Goal: Task Accomplishment & Management: Manage account settings

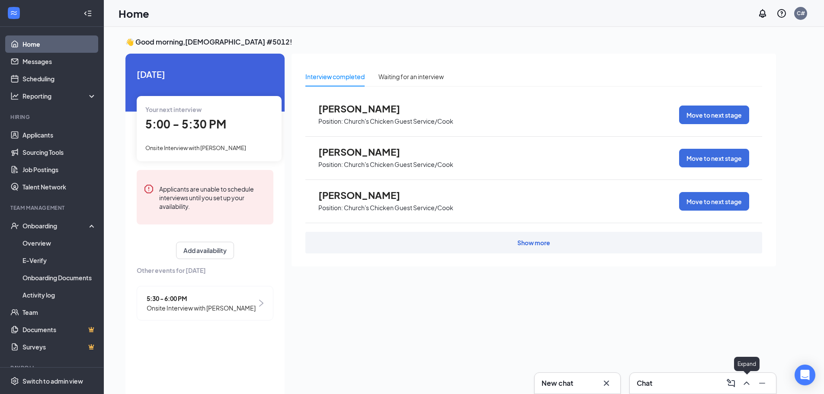
click at [746, 378] on button at bounding box center [747, 383] width 14 height 14
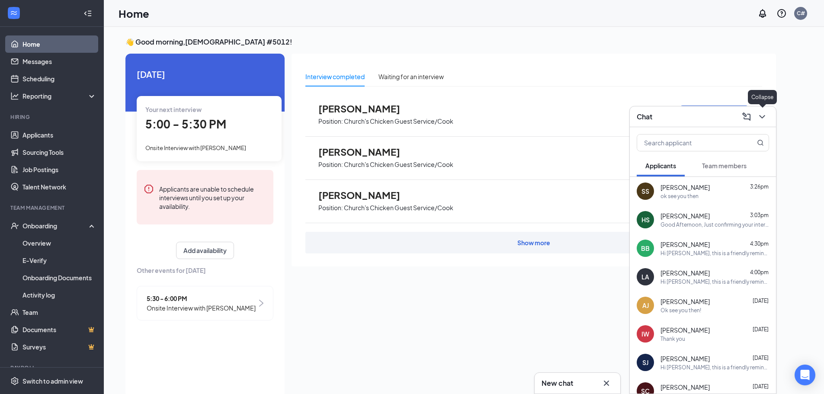
click at [762, 117] on icon "ChevronDown" at bounding box center [762, 116] width 6 height 3
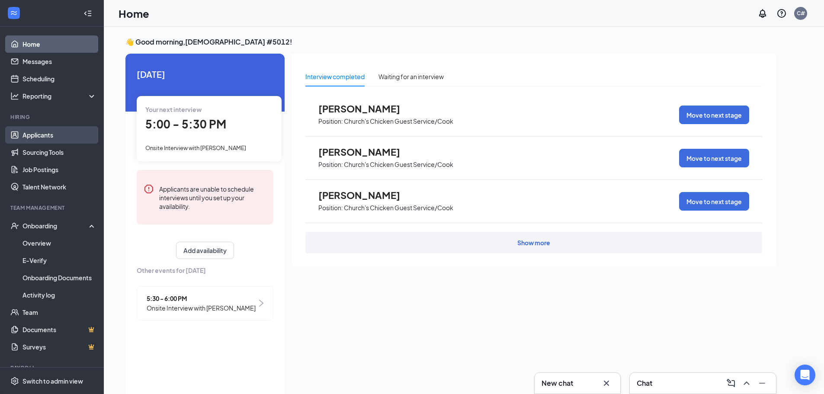
click at [56, 136] on link "Applicants" at bounding box center [60, 134] width 74 height 17
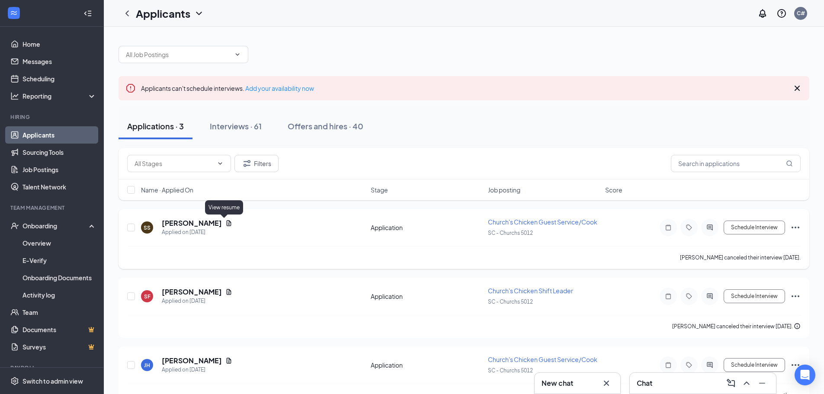
click at [225, 222] on icon "Document" at bounding box center [228, 223] width 7 height 7
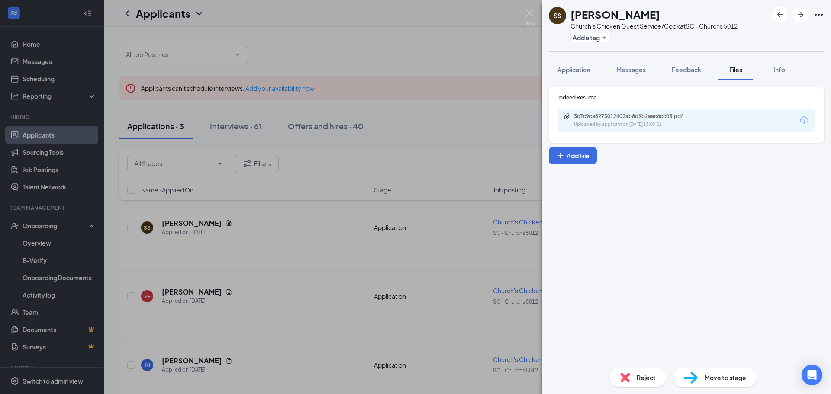
click at [585, 125] on div "Uploaded by applicant on [DATE] 13:00:01" at bounding box center [639, 124] width 130 height 7
click at [521, 10] on div "SS [PERSON_NAME] [DEMOGRAPHIC_DATA]'s Chicken Guest Service/Cook at SC - Church…" at bounding box center [415, 197] width 831 height 394
click at [526, 12] on img at bounding box center [529, 17] width 11 height 17
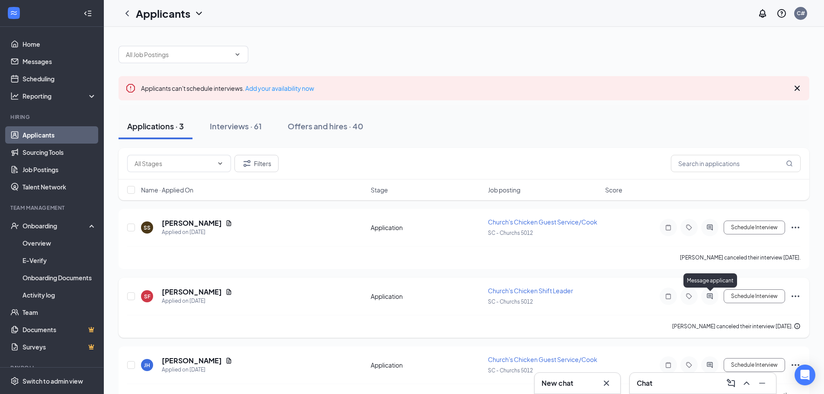
click at [707, 294] on icon "ActiveChat" at bounding box center [710, 296] width 10 height 7
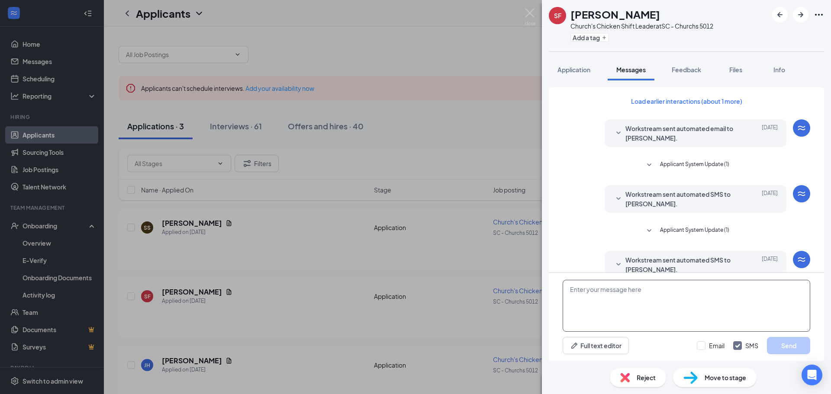
click at [626, 313] on textarea at bounding box center [687, 306] width 248 height 52
type textarea "Hello, Are you still interested in a position here?"
click at [786, 346] on button "Send" at bounding box center [788, 345] width 43 height 17
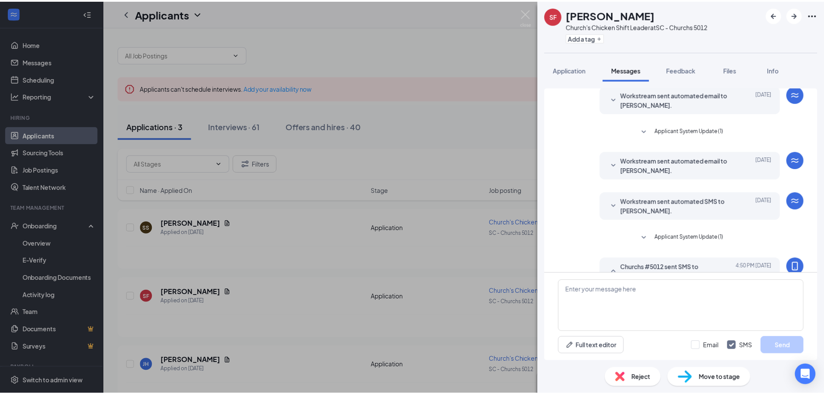
scroll to position [252, 0]
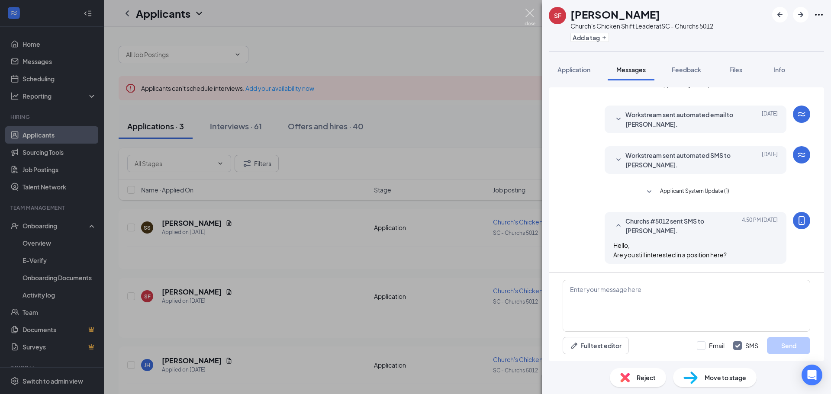
click at [526, 23] on img at bounding box center [529, 17] width 11 height 17
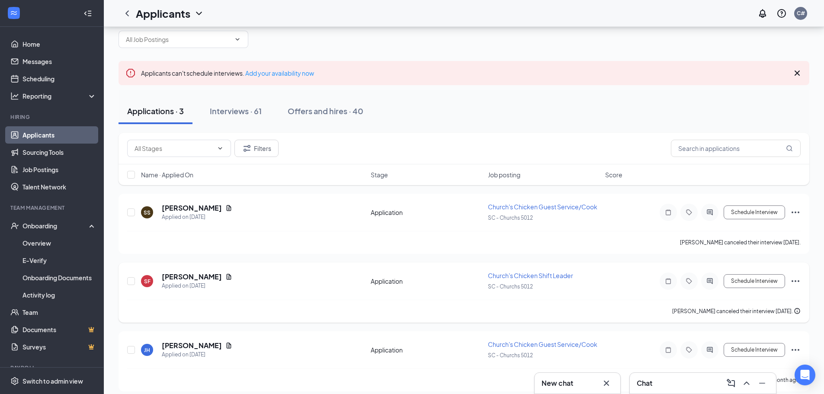
scroll to position [23, 0]
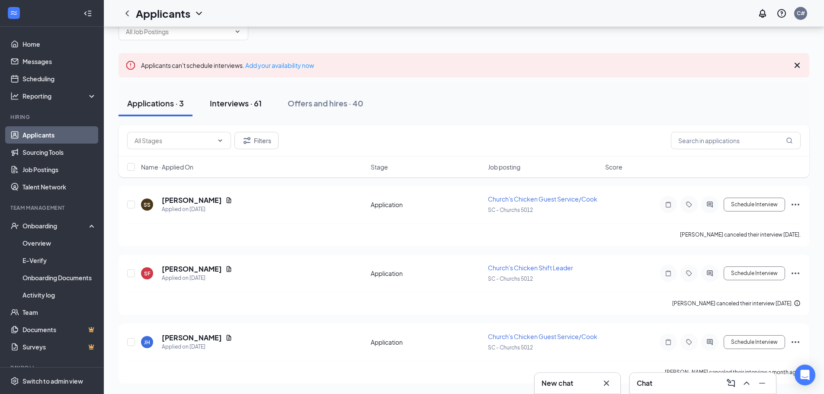
click at [235, 102] on div "Interviews · 61" at bounding box center [236, 103] width 52 height 11
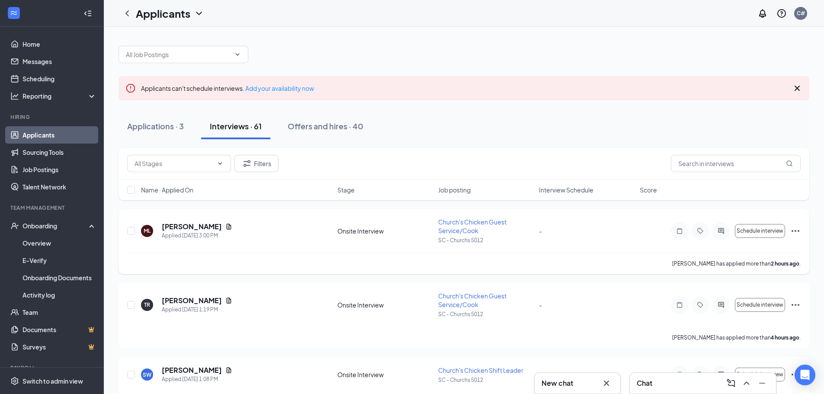
scroll to position [43, 0]
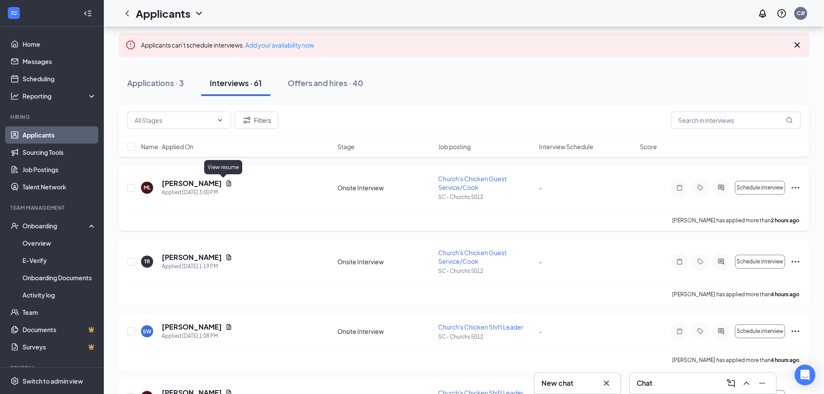
click at [227, 186] on icon "Document" at bounding box center [229, 183] width 5 height 6
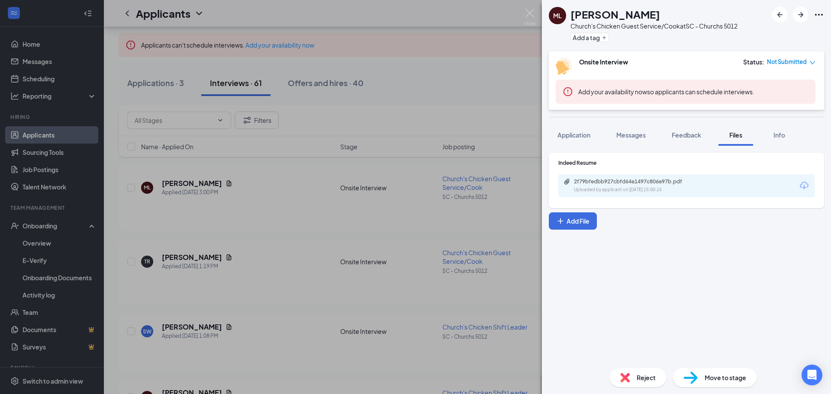
click at [672, 174] on div "2f79bfedbb927cbfd64e1497c806e97b.pdf Uploaded by applicant on [DATE] 15:00:15" at bounding box center [625, 166] width 115 height 22
click at [669, 182] on div "2f79bfedbb927cbfd64e1497c806e97b.pdf" at bounding box center [634, 181] width 121 height 7
click at [523, 8] on div "[PERSON_NAME] Langron Church's Chicken Guest Service/Cook at SC - Churchs 5012 …" at bounding box center [415, 197] width 831 height 394
click at [530, 9] on img at bounding box center [529, 17] width 11 height 17
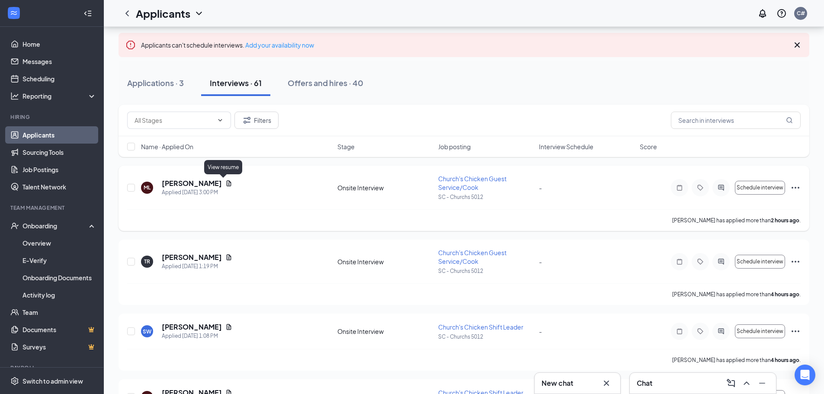
click at [227, 182] on icon "Document" at bounding box center [229, 183] width 5 height 6
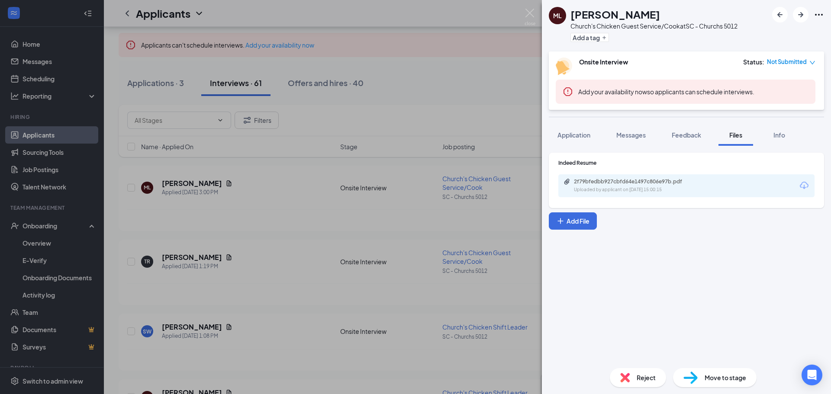
click at [711, 186] on div "2f79bfedbb927cbfd64e1497c806e97b.pdf Uploaded by applicant on [DATE] 15:00:15" at bounding box center [686, 185] width 256 height 23
click at [530, 15] on img at bounding box center [529, 17] width 11 height 17
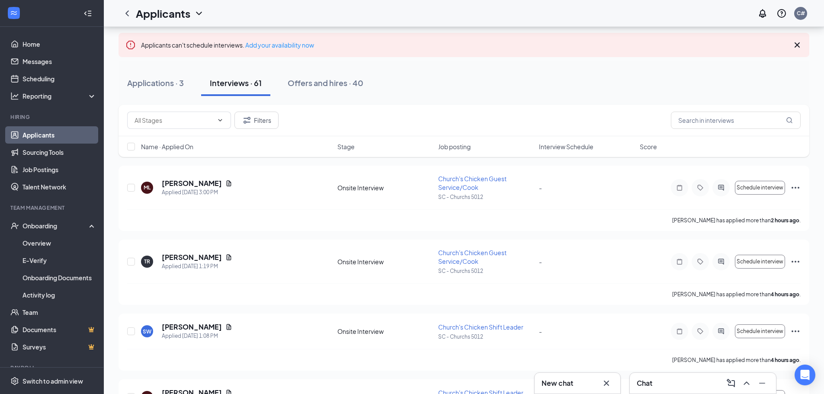
drag, startPoint x: 506, startPoint y: 170, endPoint x: 469, endPoint y: 88, distance: 89.9
click at [469, 88] on div "Applications · 3 Interviews · 61 Offers and hires · 40" at bounding box center [464, 83] width 691 height 26
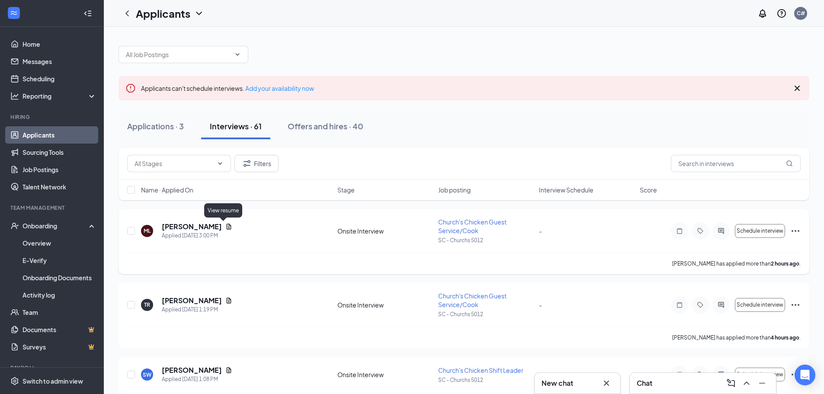
click at [227, 227] on icon "Document" at bounding box center [229, 227] width 5 height 6
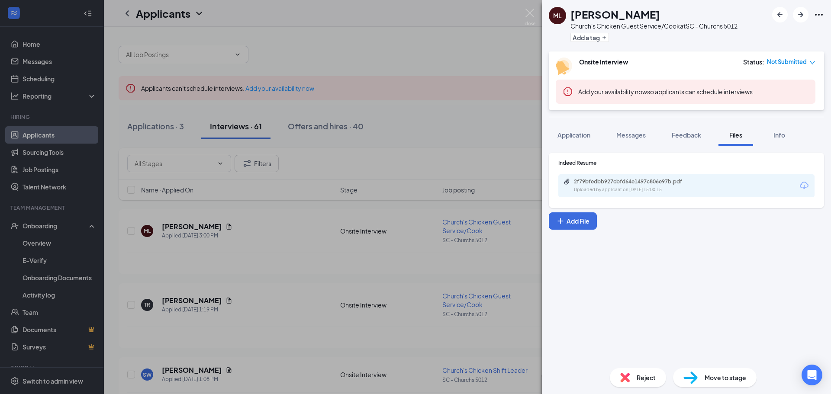
click at [663, 177] on div "2f79bfedbb927cbfd64e1497c806e97b.pdf Uploaded by applicant on [DATE] 15:00:15" at bounding box center [686, 185] width 256 height 23
click at [662, 186] on div "2f79bfedbb927cbfd64e1497c806e97b.pdf Uploaded by applicant on [DATE] 15:00:15" at bounding box center [633, 185] width 140 height 15
click at [527, 13] on img at bounding box center [529, 17] width 11 height 17
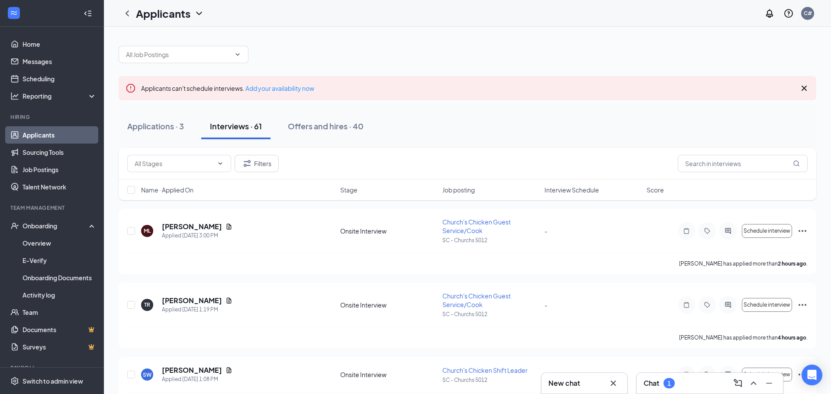
click at [528, 21] on div "Applicants C#" at bounding box center [467, 13] width 727 height 27
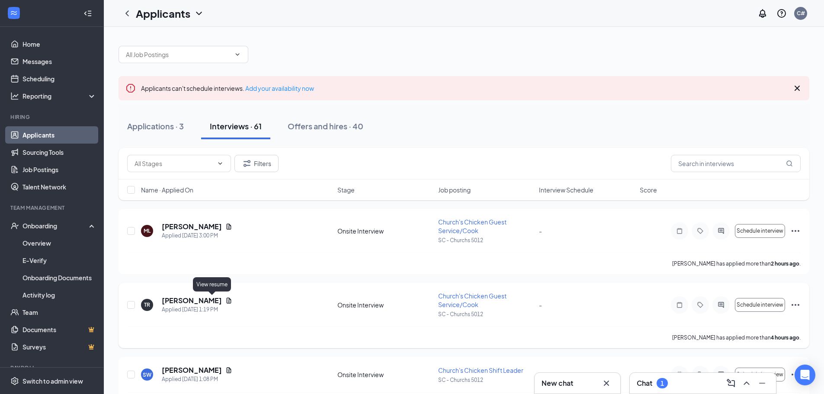
click at [225, 298] on icon "Document" at bounding box center [228, 300] width 7 height 7
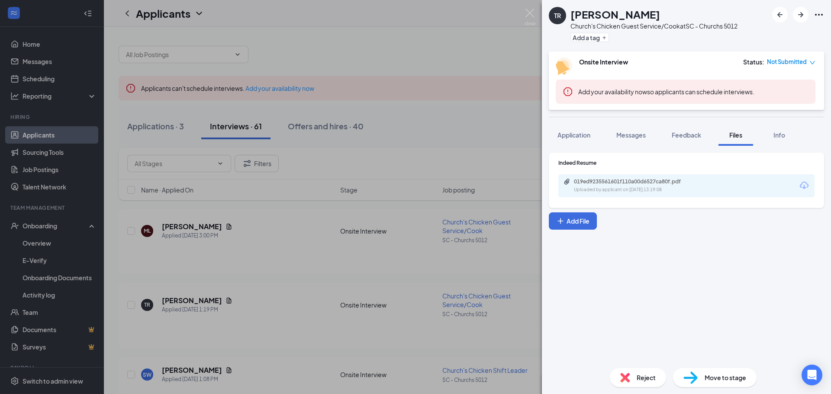
click at [658, 177] on div "019ed9235561601f110a00d6527ca80f.pdf Uploaded by applicant on [DATE] 13:19:08" at bounding box center [686, 185] width 256 height 23
click at [650, 183] on div "019ed9235561601f110a00d6527ca80f.pdf" at bounding box center [634, 181] width 121 height 7
click at [531, 13] on img at bounding box center [529, 17] width 11 height 17
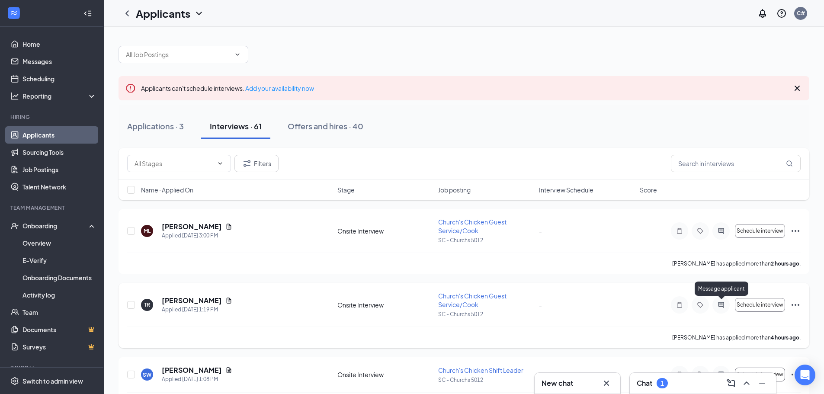
click at [721, 305] on icon "ActiveChat" at bounding box center [721, 305] width 6 height 6
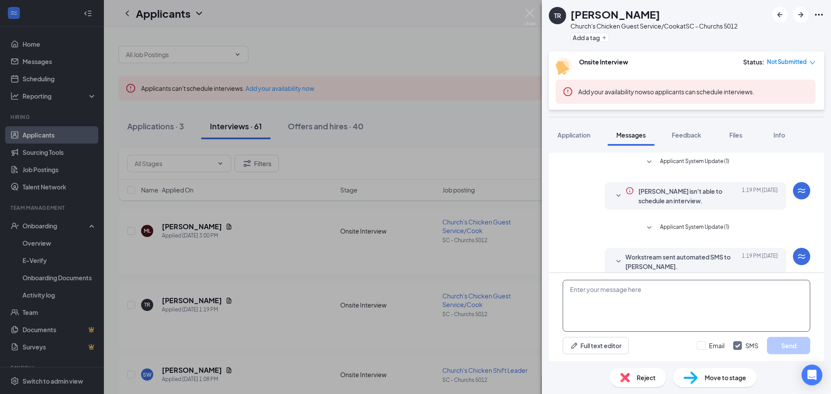
scroll to position [134, 0]
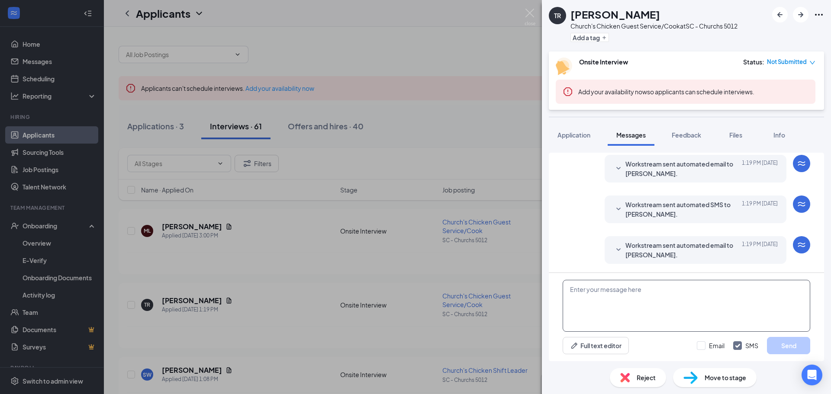
click at [680, 288] on textarea at bounding box center [687, 306] width 248 height 52
type textarea "Good Afternoon, Would you like to schedule an interview for next week?"
click at [779, 350] on button "Send" at bounding box center [788, 345] width 43 height 17
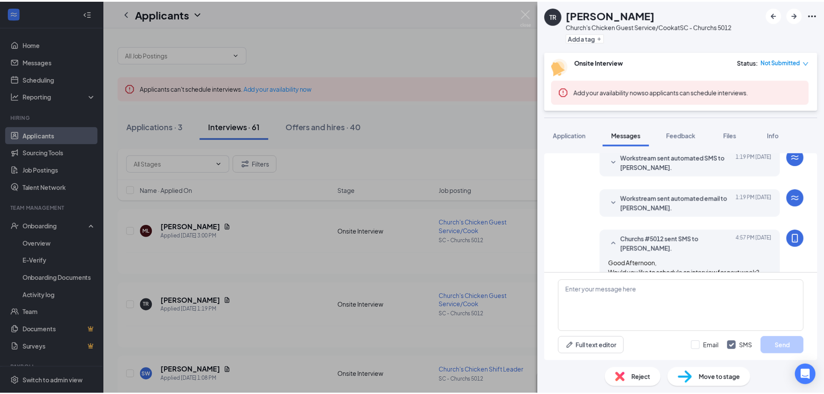
scroll to position [199, 0]
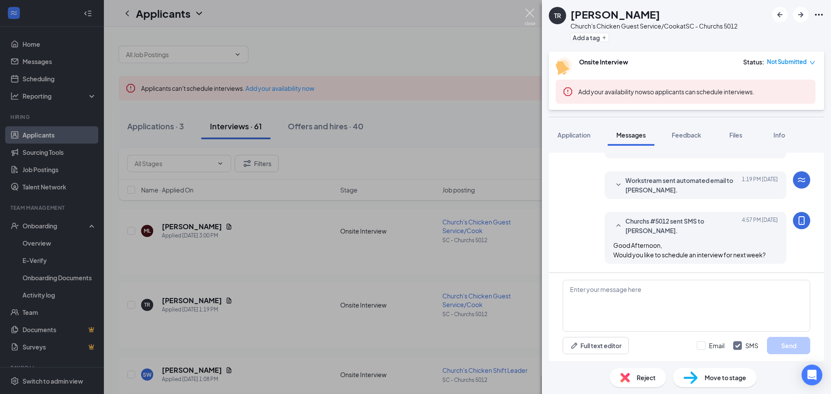
click at [525, 10] on img at bounding box center [529, 17] width 11 height 17
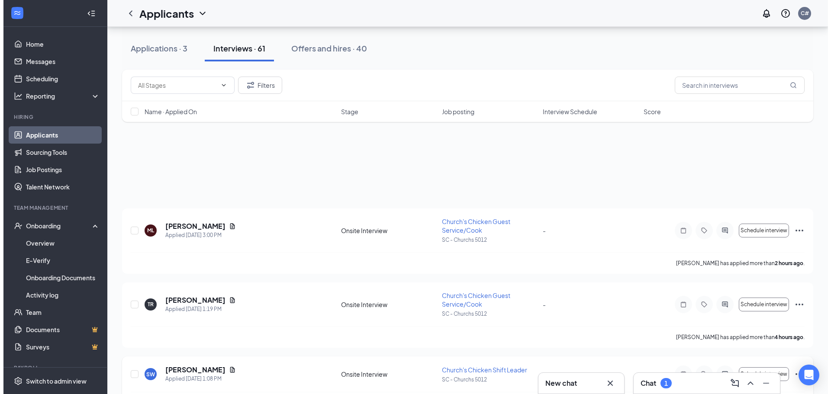
scroll to position [87, 0]
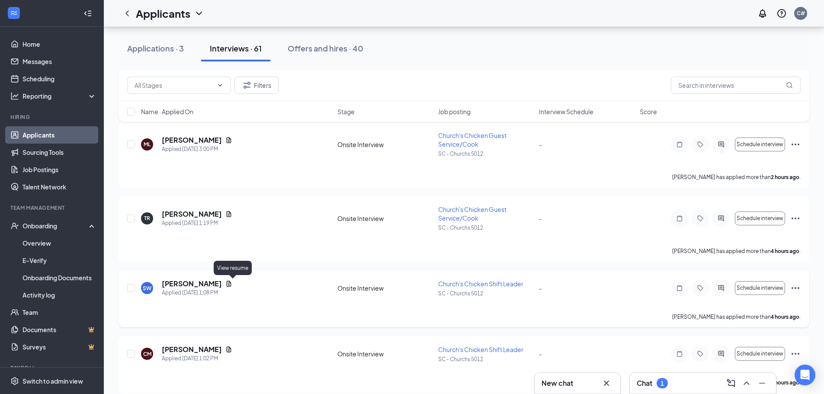
click at [232, 286] on icon "Document" at bounding box center [228, 283] width 7 height 7
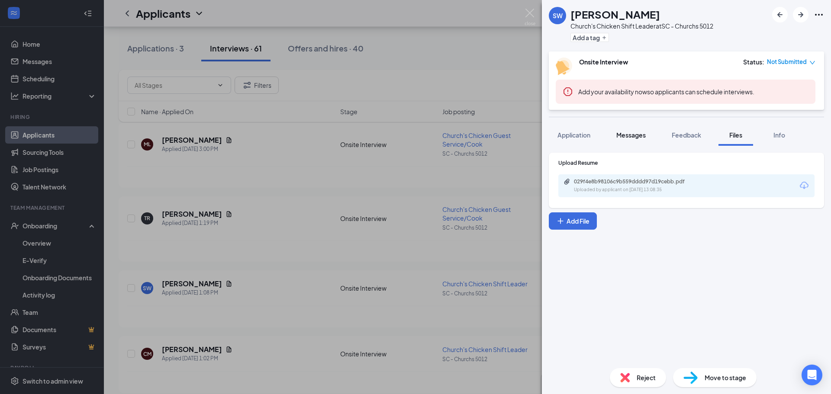
click at [618, 135] on span "Messages" at bounding box center [630, 135] width 29 height 8
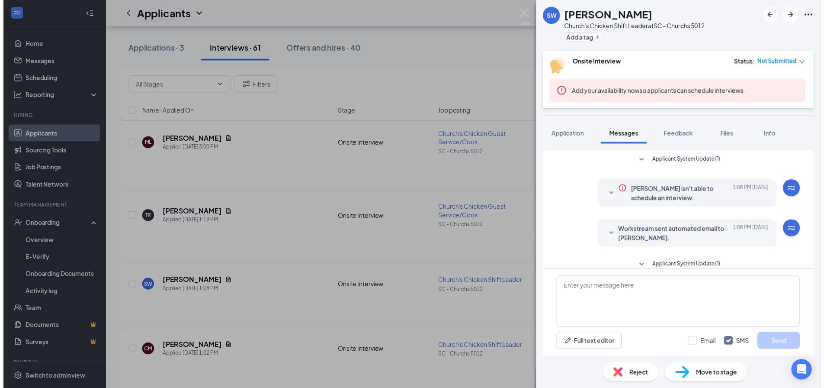
scroll to position [109, 0]
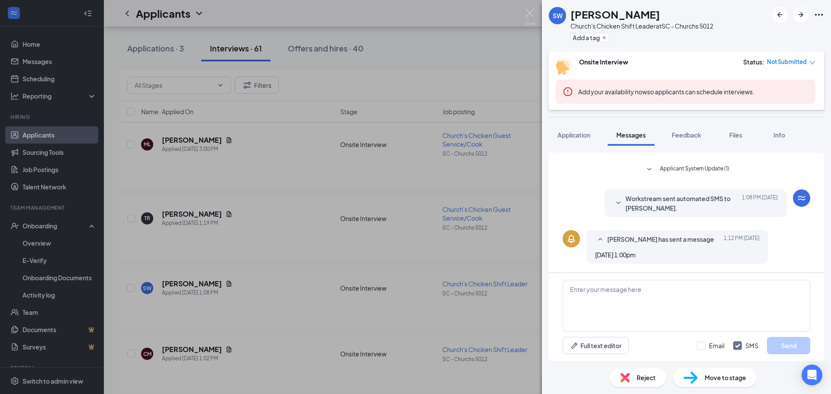
click at [341, 309] on div "SW [PERSON_NAME] Church's Chicken Shift Leader at SC - Churchs 5012 Add a tag O…" at bounding box center [415, 197] width 831 height 394
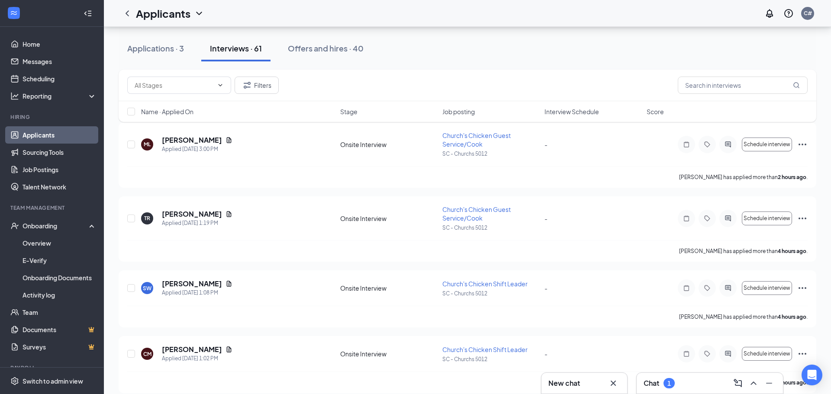
click at [527, 7] on div "Applicants C#" at bounding box center [467, 13] width 727 height 27
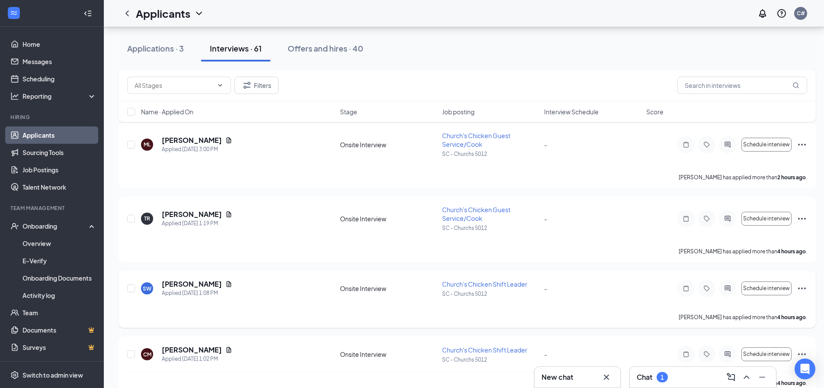
click at [231, 284] on icon "Document" at bounding box center [229, 284] width 5 height 6
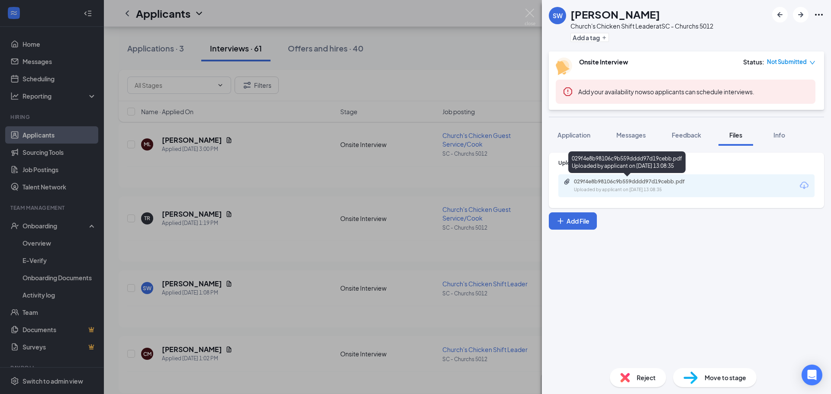
click at [692, 185] on div "029f4e8b98106c9b559dddd97d19cebb.pdf Uploaded by applicant on [DATE] 13:08:35" at bounding box center [633, 185] width 140 height 15
click at [528, 10] on img at bounding box center [529, 17] width 11 height 17
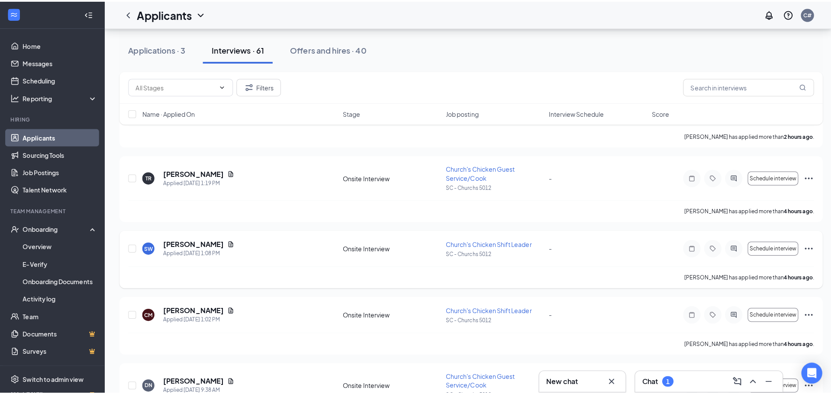
scroll to position [173, 0]
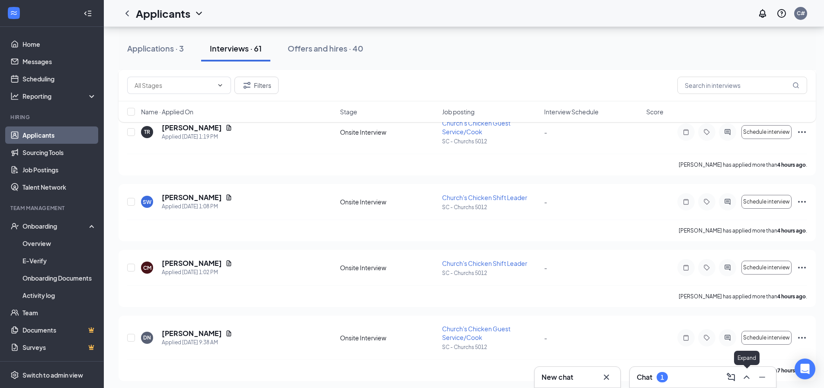
click at [741, 377] on button at bounding box center [747, 377] width 14 height 14
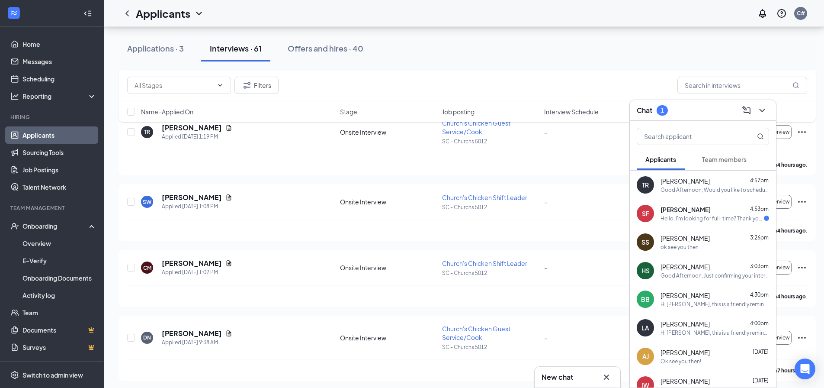
click at [729, 224] on div "SF [PERSON_NAME] 4:53pm Hello, I'm looking for full-time? Thank you for reachin…" at bounding box center [703, 213] width 146 height 29
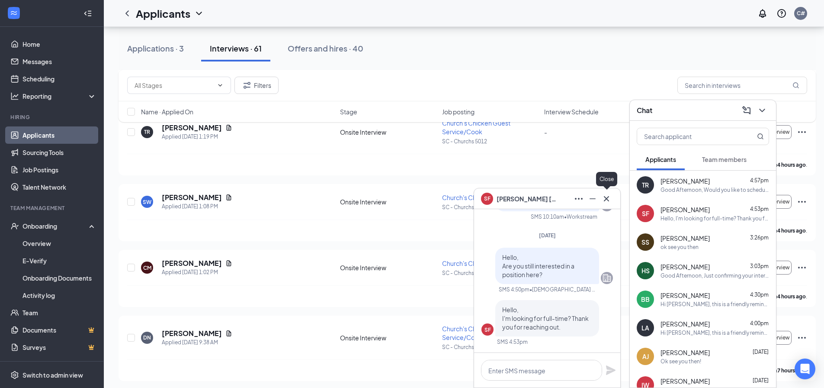
click at [613, 196] on button at bounding box center [607, 199] width 14 height 14
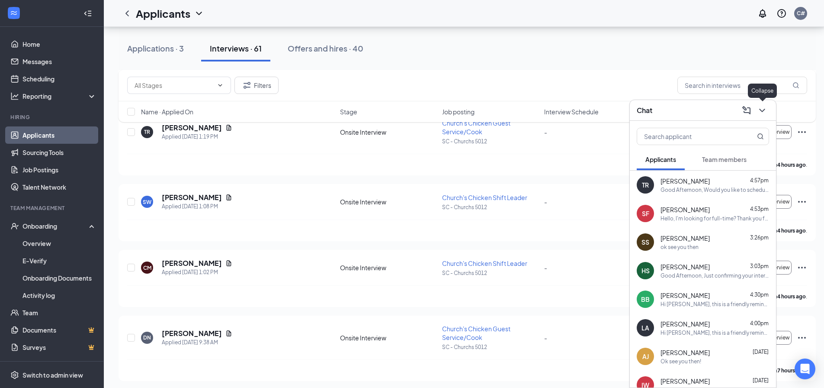
click at [759, 111] on icon "ChevronDown" at bounding box center [762, 110] width 10 height 10
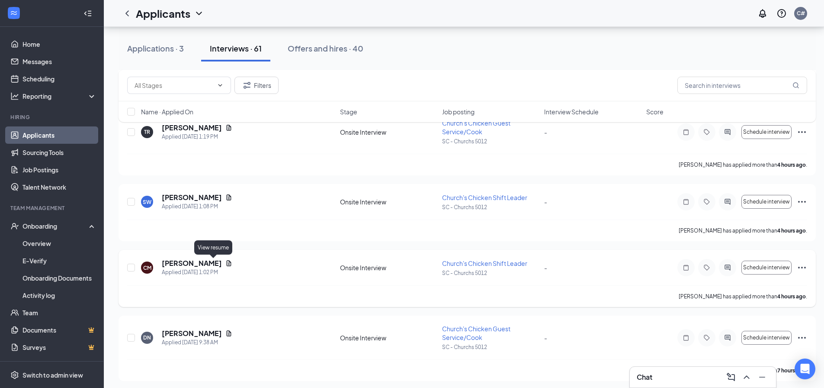
click at [227, 261] on icon "Document" at bounding box center [229, 263] width 5 height 6
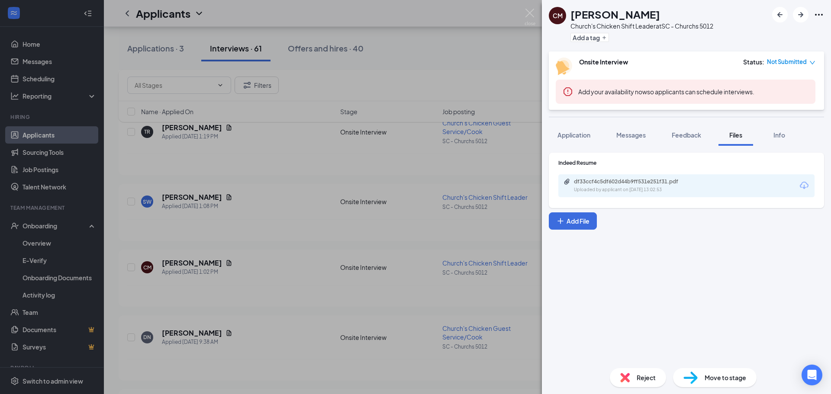
click at [758, 188] on div "df33ccf4c5df602d44b9ff531e251f31.pdf Uploaded by applicant on [DATE] 13:02:53" at bounding box center [686, 185] width 256 height 23
click at [673, 179] on div "df33ccf4c5df602d44b9ff531e251f31.pdf" at bounding box center [634, 181] width 121 height 7
click at [530, 10] on img at bounding box center [529, 17] width 11 height 17
click at [531, 12] on div "Applicants C#" at bounding box center [467, 13] width 727 height 27
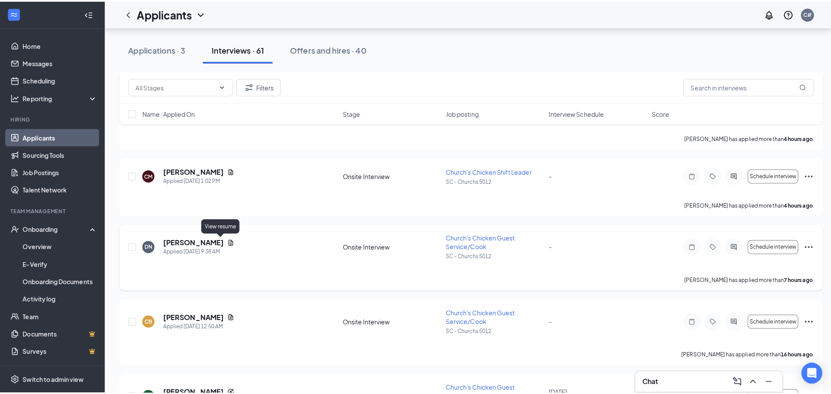
scroll to position [260, 0]
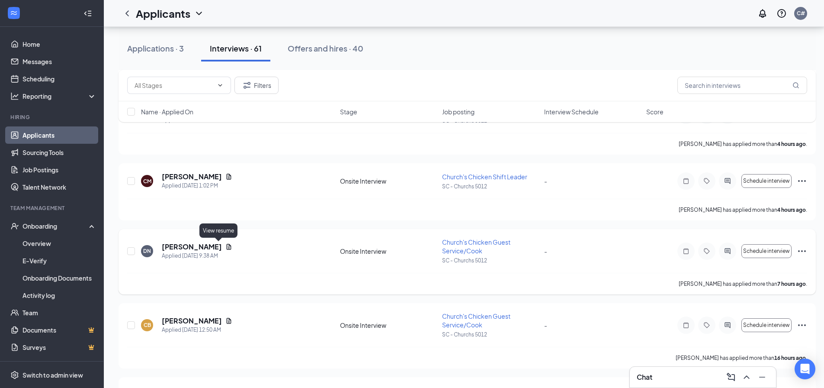
click at [227, 246] on icon "Document" at bounding box center [229, 247] width 5 height 6
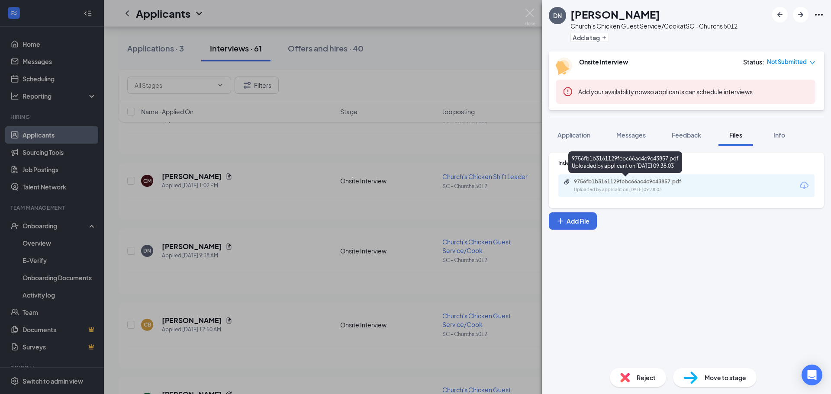
click at [683, 183] on div "9756fb1b3161129febc66ac4c9c43857.pdf" at bounding box center [634, 181] width 121 height 7
